Goal: Task Accomplishment & Management: Complete application form

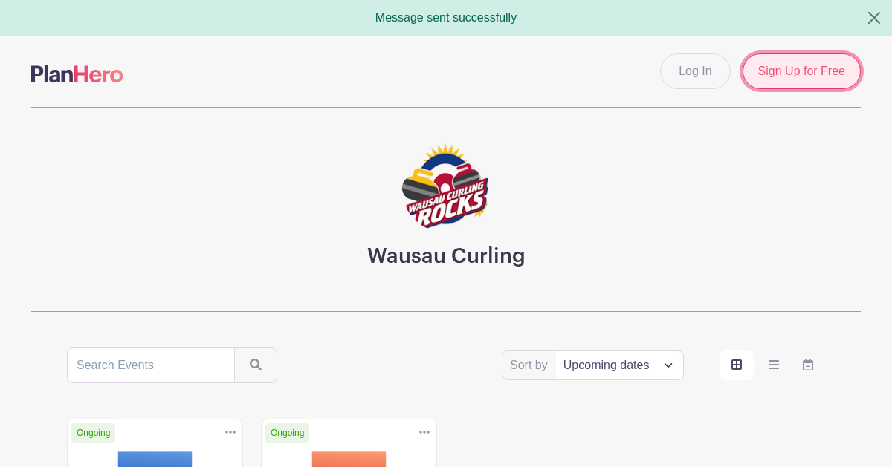
click at [773, 88] on link "Sign Up for Free" at bounding box center [801, 72] width 118 height 36
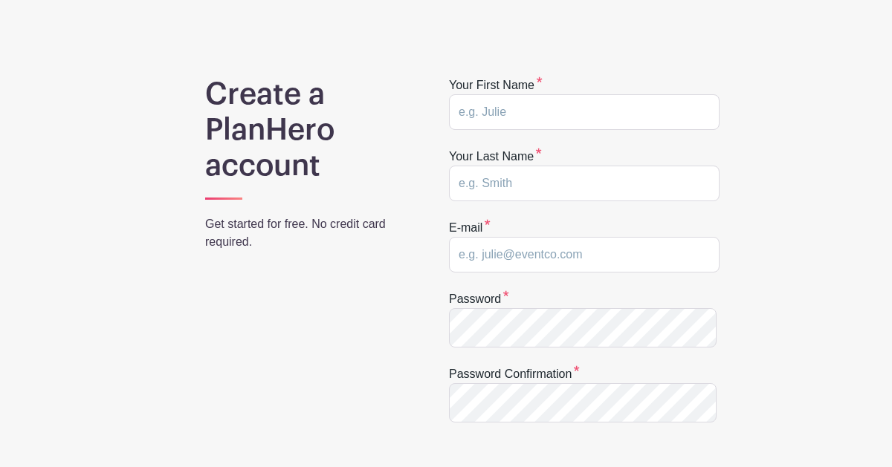
scroll to position [80, 0]
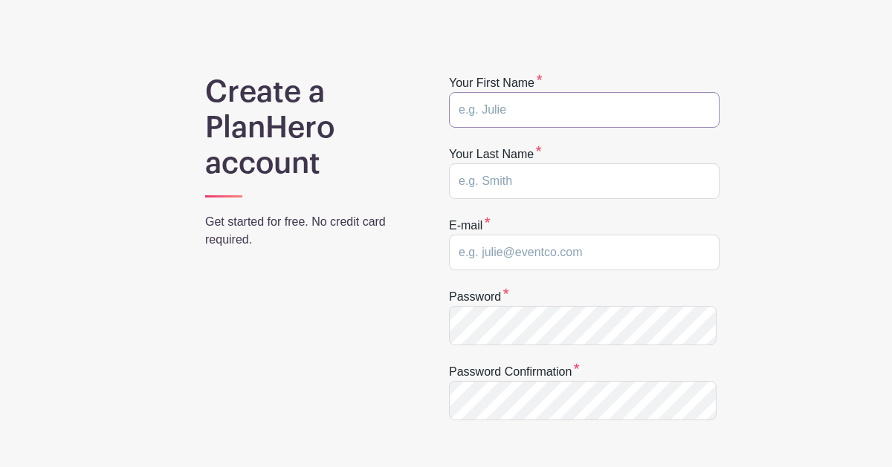
click at [494, 128] on input "text" at bounding box center [584, 110] width 270 height 36
type input "b"
type input "Bill"
click at [490, 199] on input "text" at bounding box center [584, 181] width 270 height 36
type input "Graef"
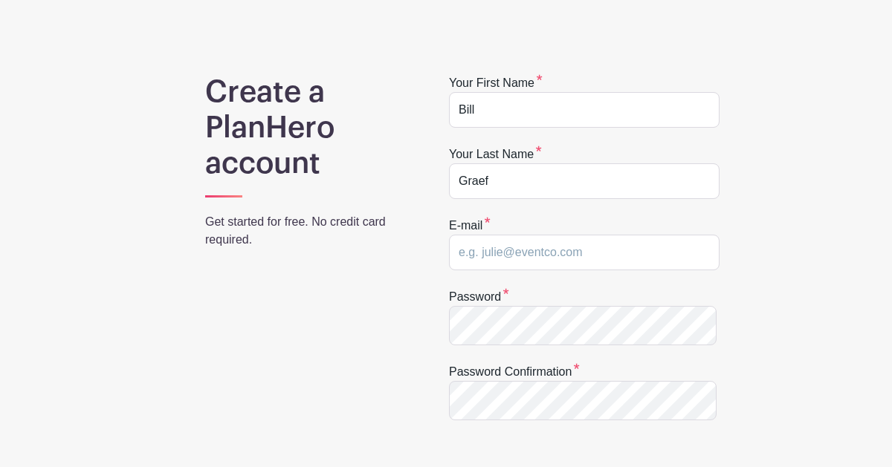
click at [513, 260] on form "Your first name Bill Your last name Graef E-mail Password Password confirmation…" at bounding box center [584, 312] width 270 height 476
click at [511, 270] on div "E-mail" at bounding box center [584, 244] width 270 height 54
click at [537, 270] on div "E-mail" at bounding box center [584, 244] width 270 height 54
click at [524, 270] on div "E-mail" at bounding box center [584, 244] width 270 height 54
click at [496, 270] on input "email" at bounding box center [584, 253] width 270 height 36
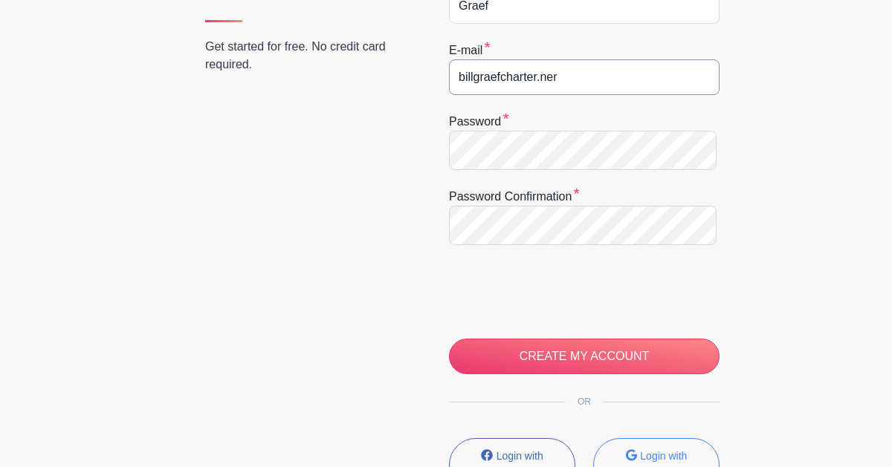
scroll to position [257, 0]
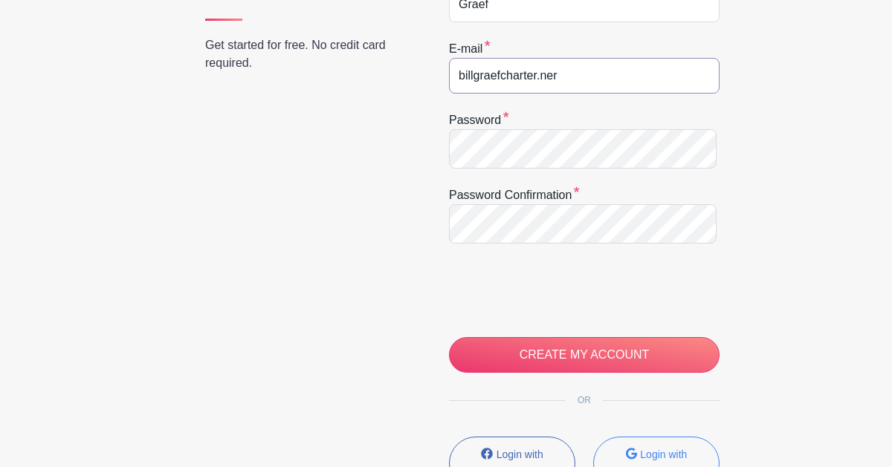
type input "billgraefcharter.ner"
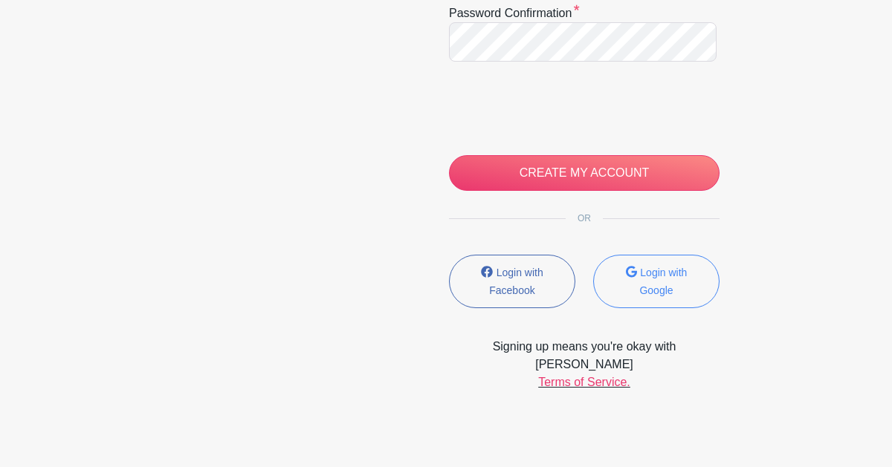
scroll to position [441, 0]
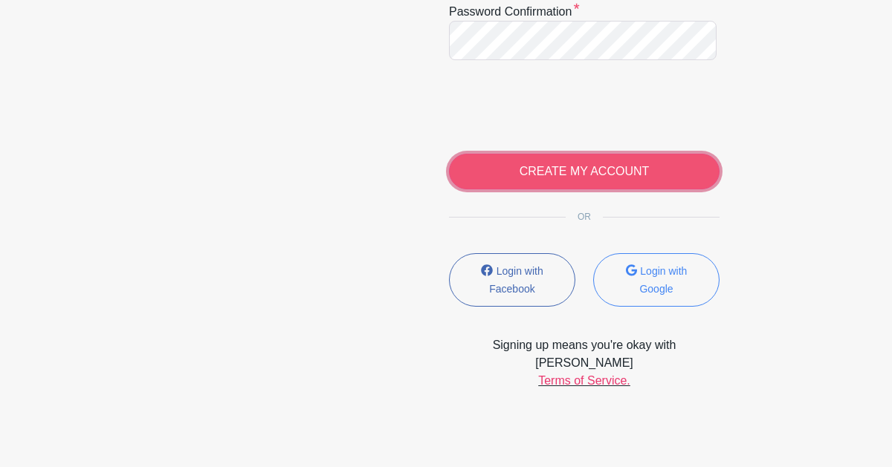
click at [604, 189] on input "CREATE MY ACCOUNT" at bounding box center [584, 172] width 270 height 36
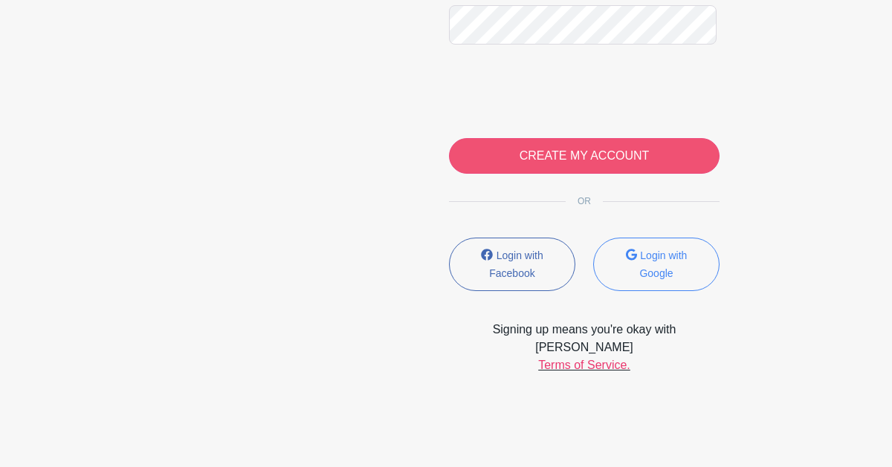
scroll to position [464, 0]
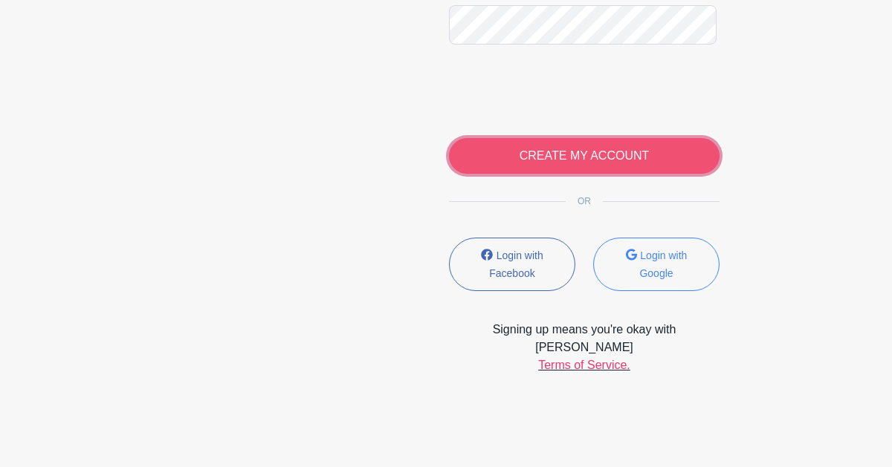
click at [564, 174] on input "CREATE MY ACCOUNT" at bounding box center [584, 156] width 270 height 36
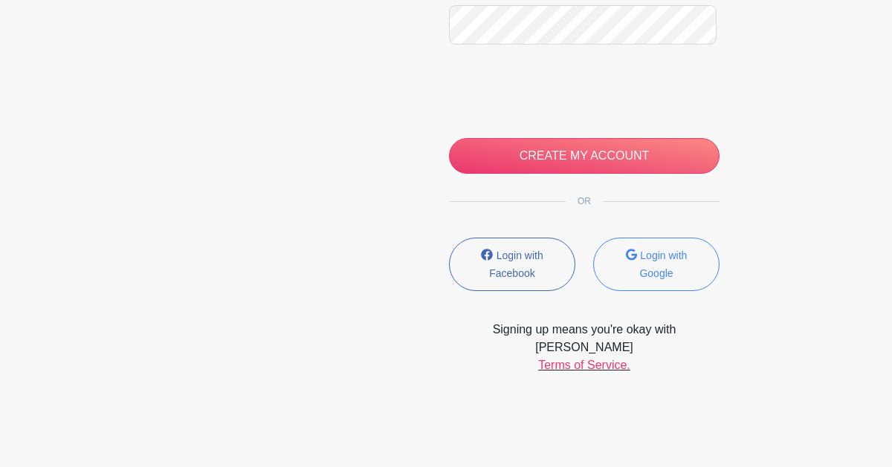
scroll to position [598, 0]
click at [581, 360] on link "Terms of Service." at bounding box center [584, 365] width 92 height 13
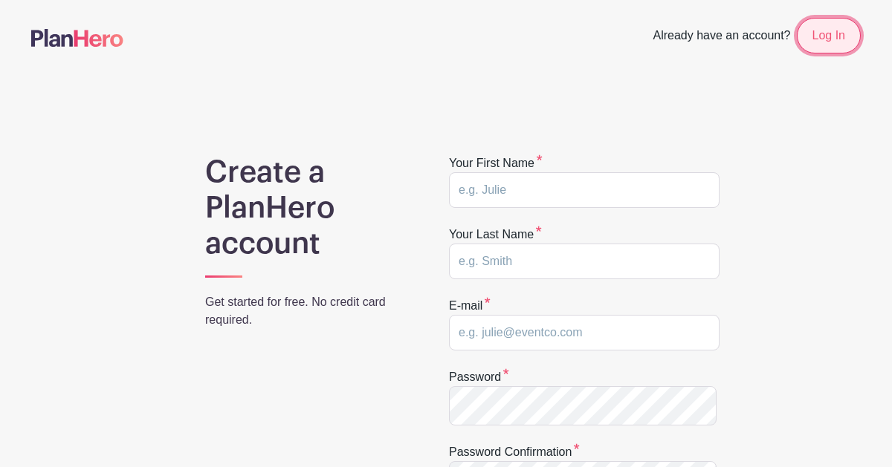
click at [841, 45] on link "Log In" at bounding box center [829, 36] width 64 height 36
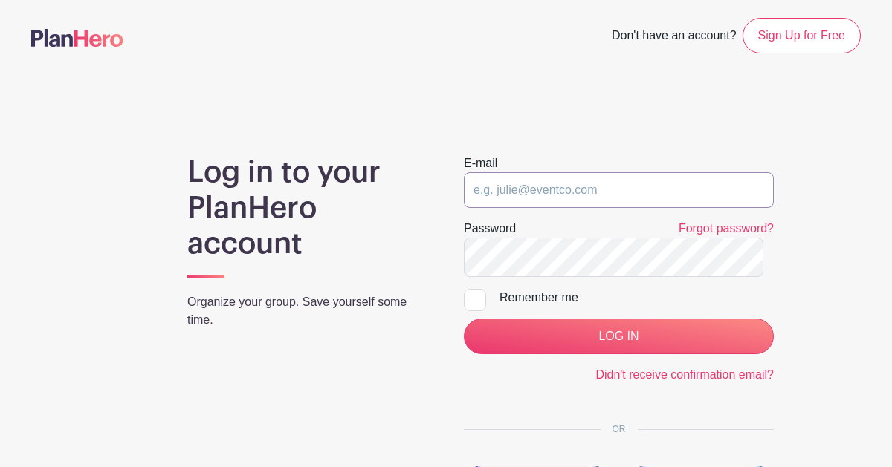
click at [541, 208] on input "email" at bounding box center [619, 190] width 310 height 36
type input "[EMAIL_ADDRESS][DOMAIN_NAME]"
click at [600, 307] on div "Remember me" at bounding box center [636, 298] width 274 height 18
click at [473, 299] on input "Remember me" at bounding box center [469, 294] width 10 height 10
checkbox input "true"
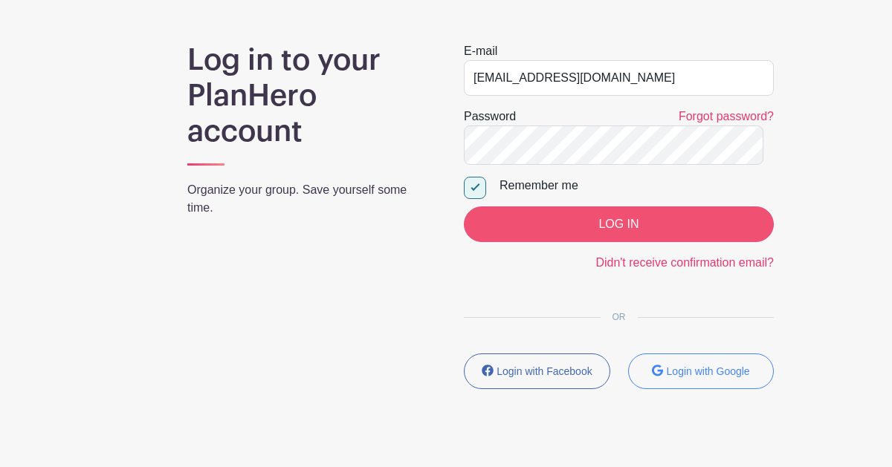
scroll to position [113, 0]
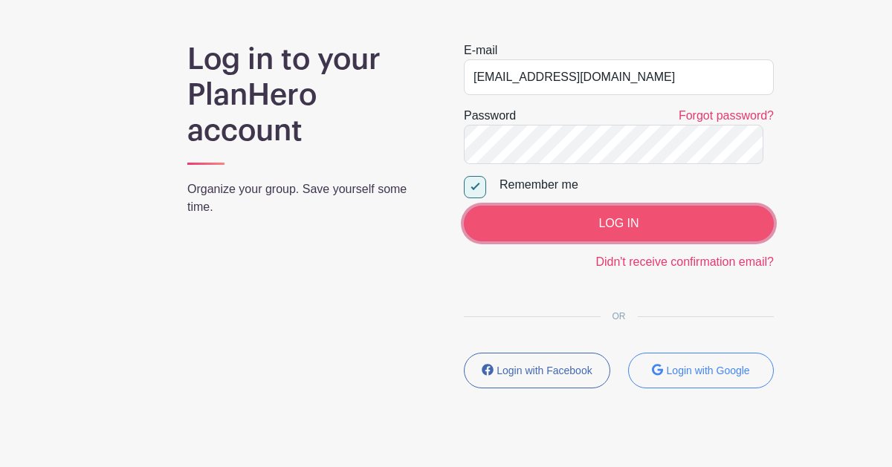
click at [641, 242] on input "LOG IN" at bounding box center [619, 224] width 310 height 36
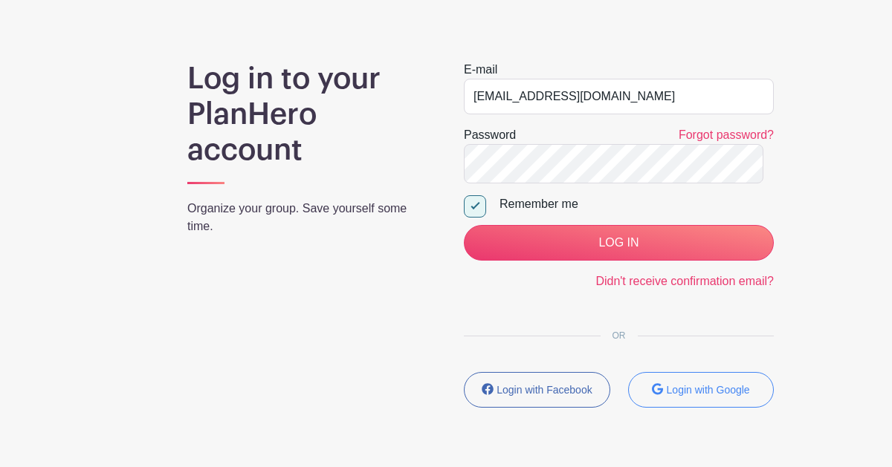
scroll to position [130, 0]
click at [640, 287] on link "Didn't receive confirmation email?" at bounding box center [684, 280] width 178 height 13
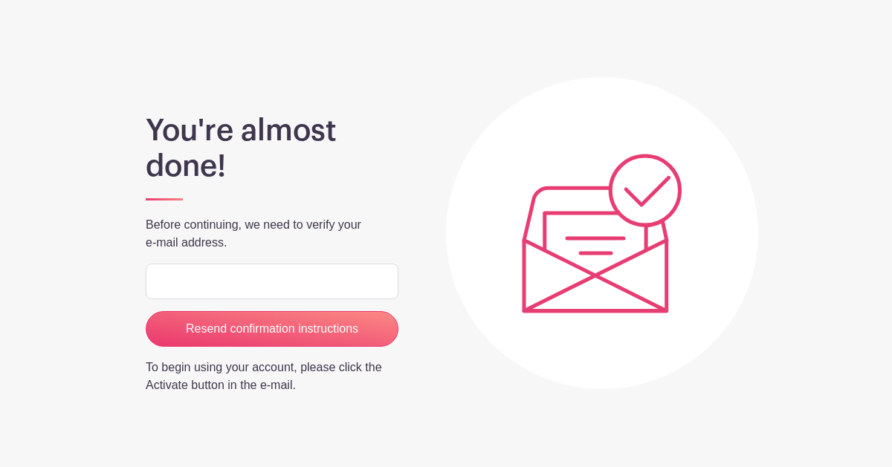
scroll to position [95, 0]
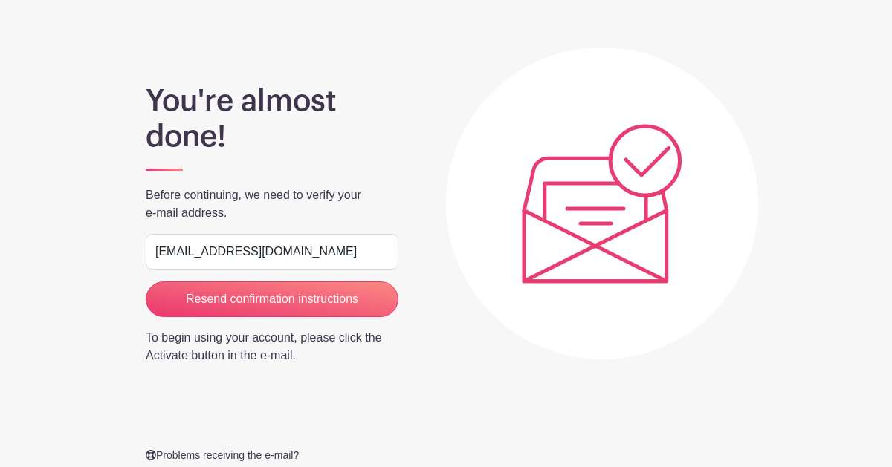
click at [814, 384] on div "You're almost done! Before continuing, we need to verify your e-mail address. b…" at bounding box center [445, 267] width 829 height 511
click at [305, 270] on input "billgraef@charter.ne" at bounding box center [272, 252] width 253 height 36
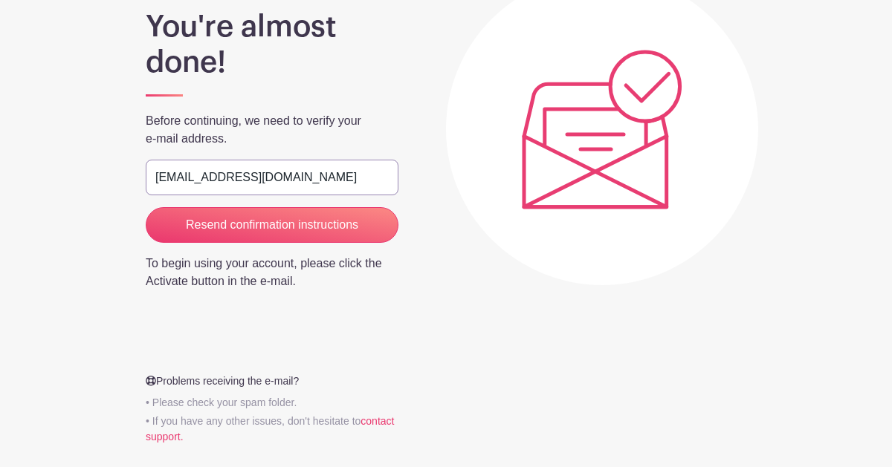
scroll to position [187, 0]
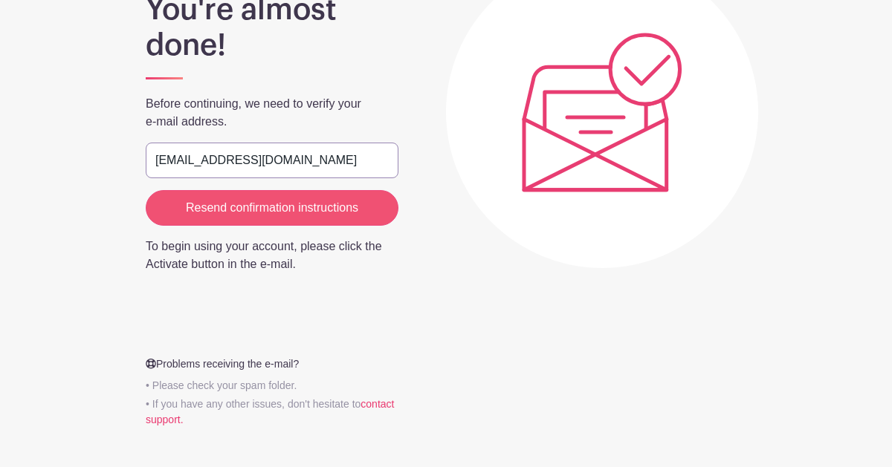
type input "[EMAIL_ADDRESS][DOMAIN_NAME]"
click at [308, 226] on input "Resend confirmation instructions" at bounding box center [272, 208] width 253 height 36
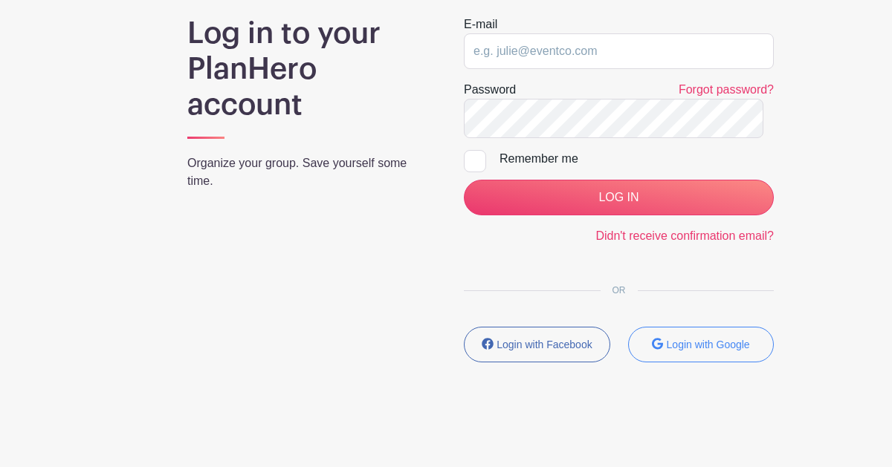
scroll to position [249, 0]
click at [633, 231] on link "Didn't receive confirmation email?" at bounding box center [684, 236] width 178 height 13
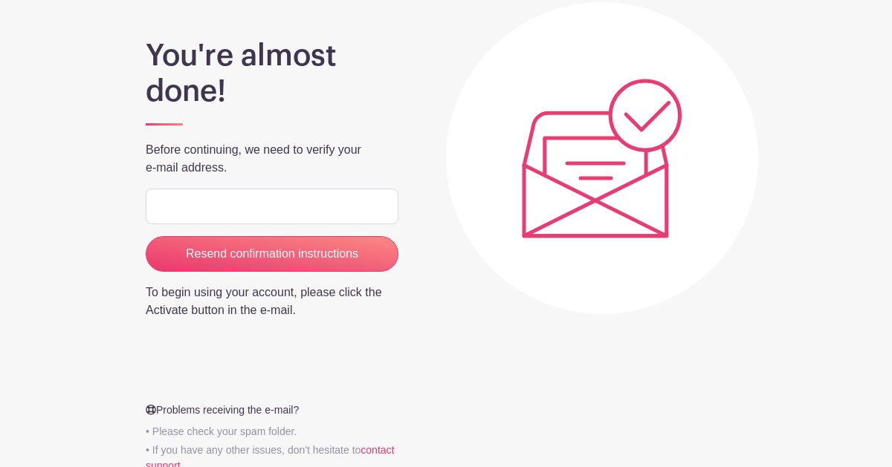
scroll to position [175, 0]
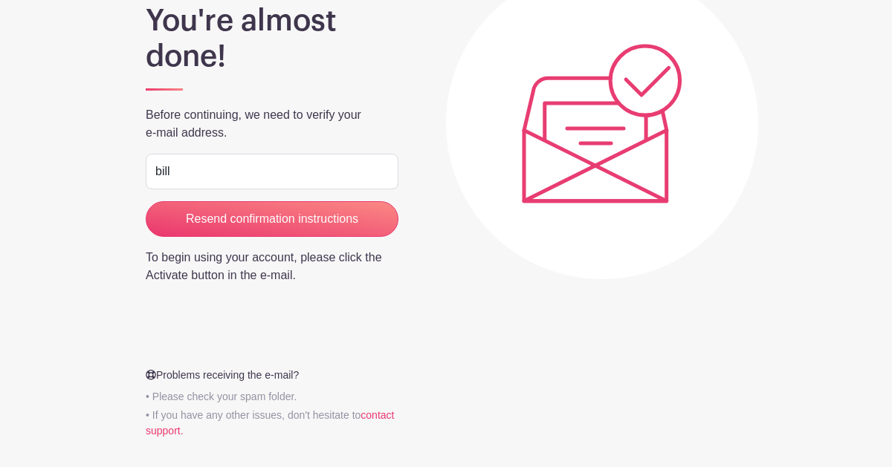
type input "[EMAIL_ADDRESS][DOMAIN_NAME]"
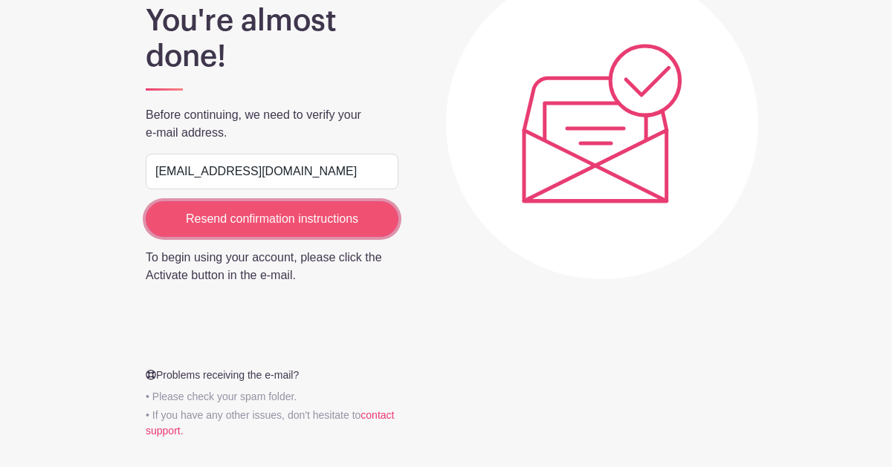
click at [236, 237] on input "Resend confirmation instructions" at bounding box center [272, 219] width 253 height 36
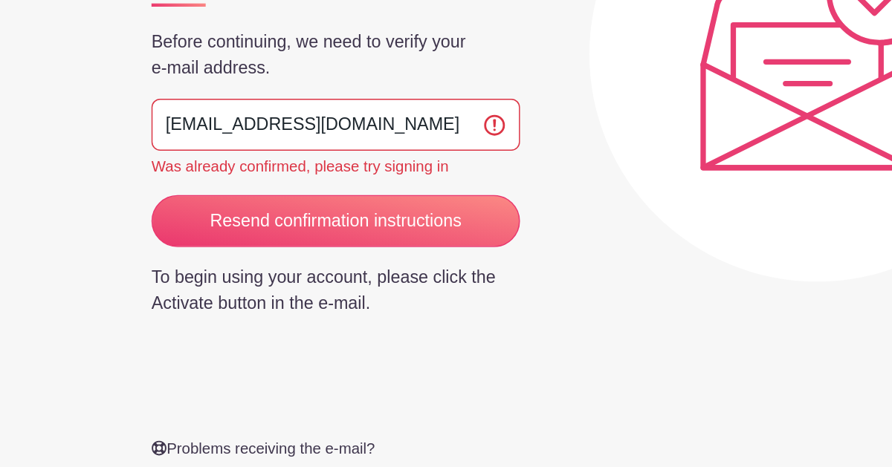
scroll to position [325, 0]
